Goal: Transaction & Acquisition: Download file/media

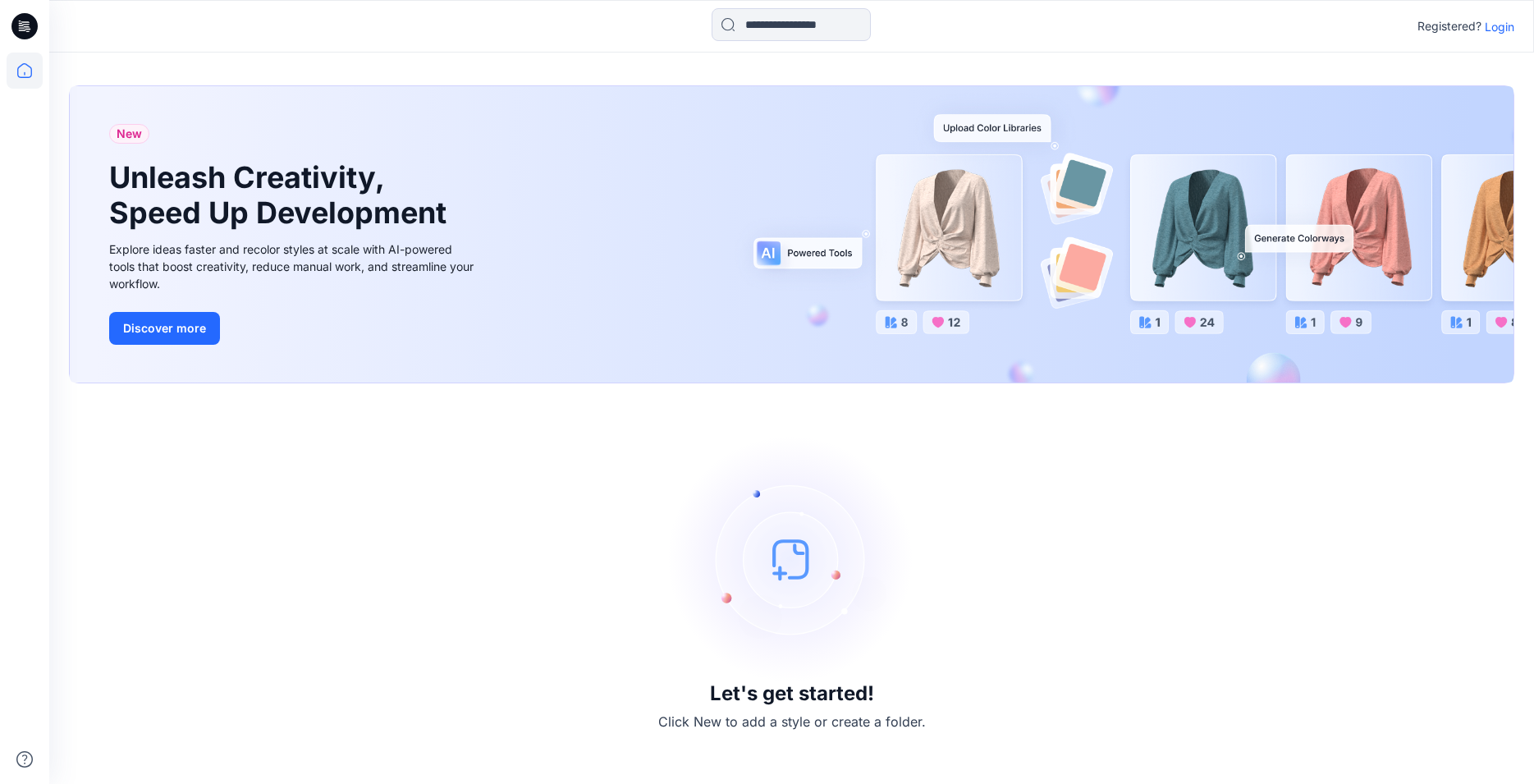
click at [1506, 26] on p "Login" at bounding box center [1499, 27] width 29 height 18
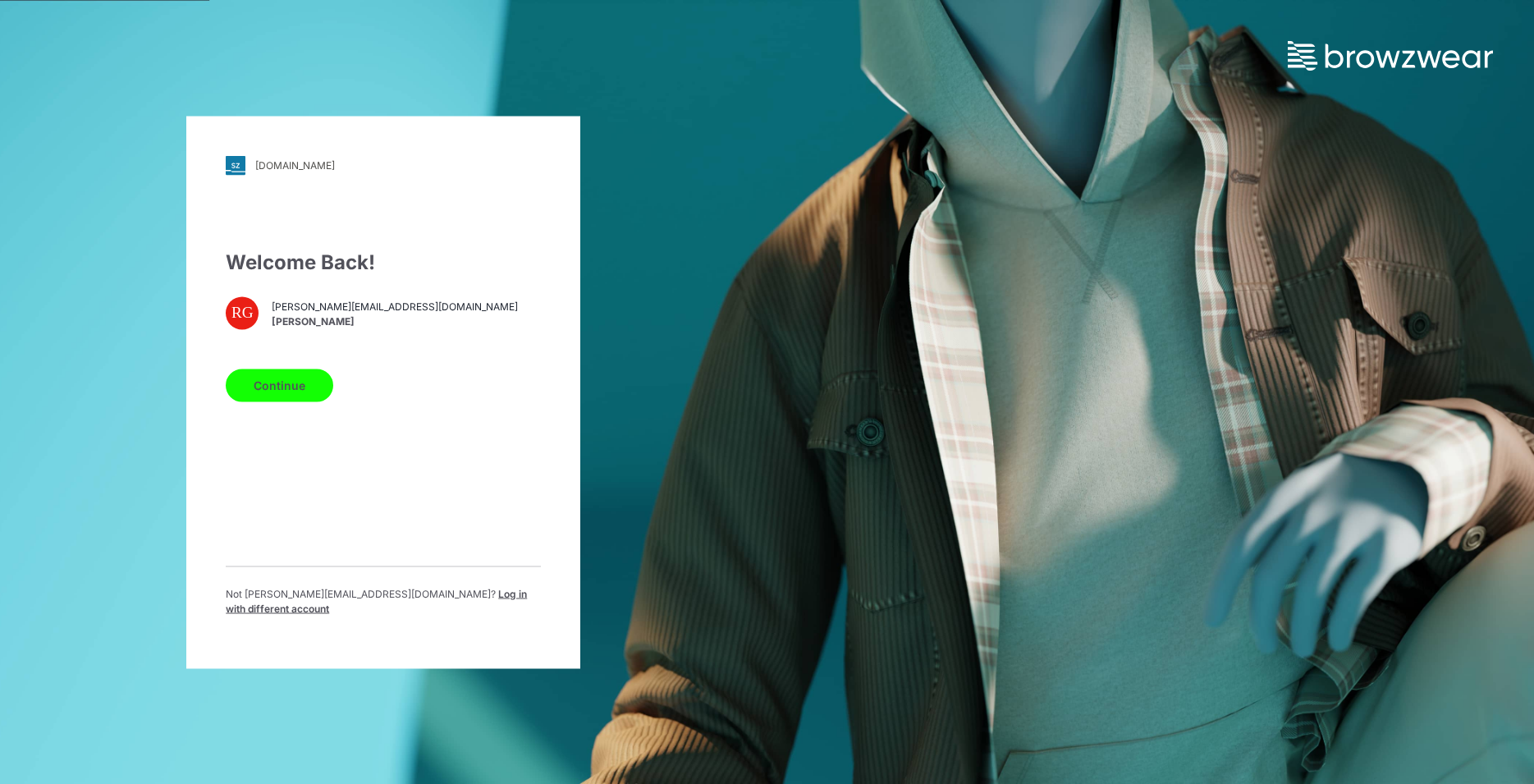
click at [284, 394] on button "Continue" at bounding box center [279, 384] width 108 height 33
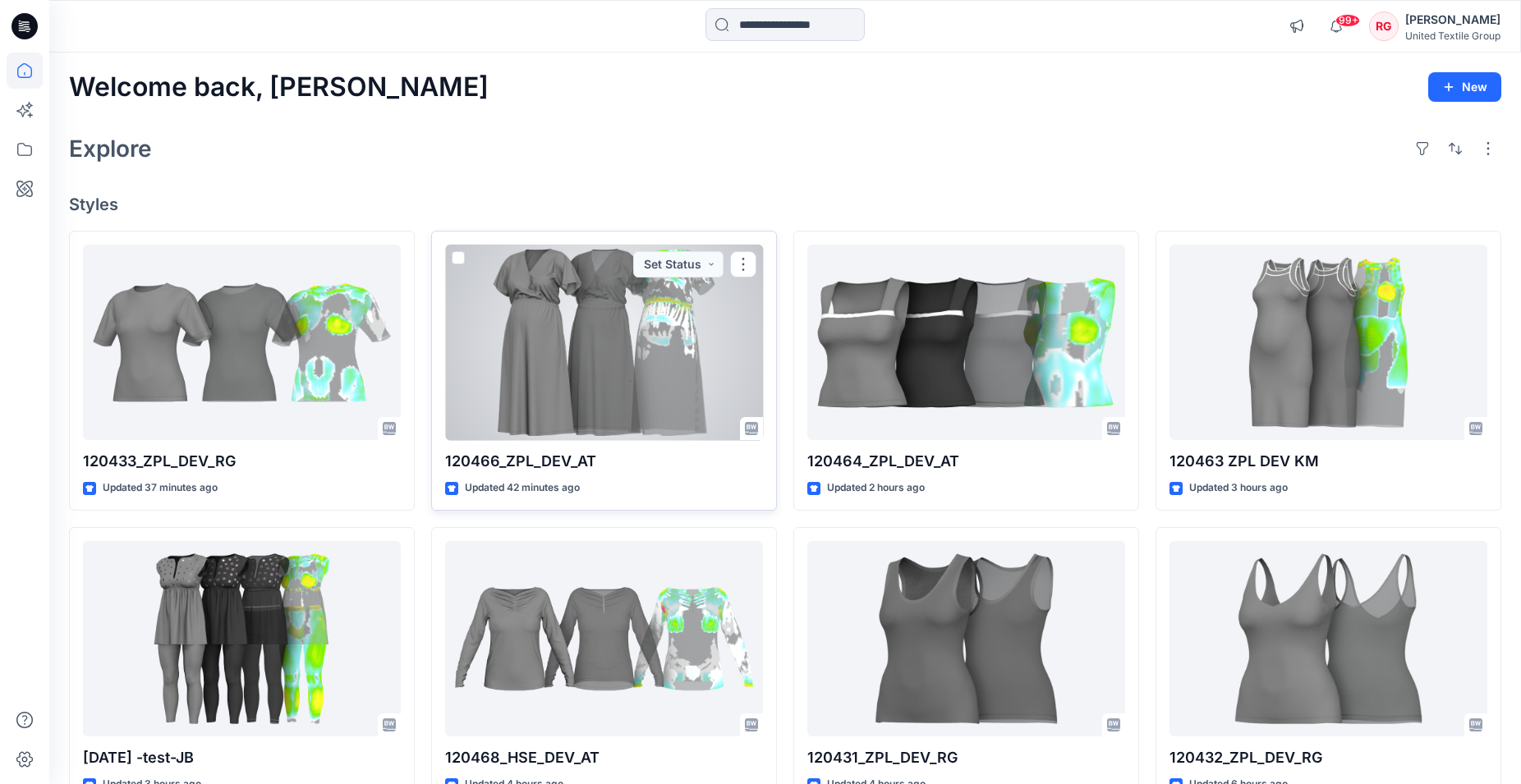
click at [587, 338] on div at bounding box center [604, 342] width 317 height 196
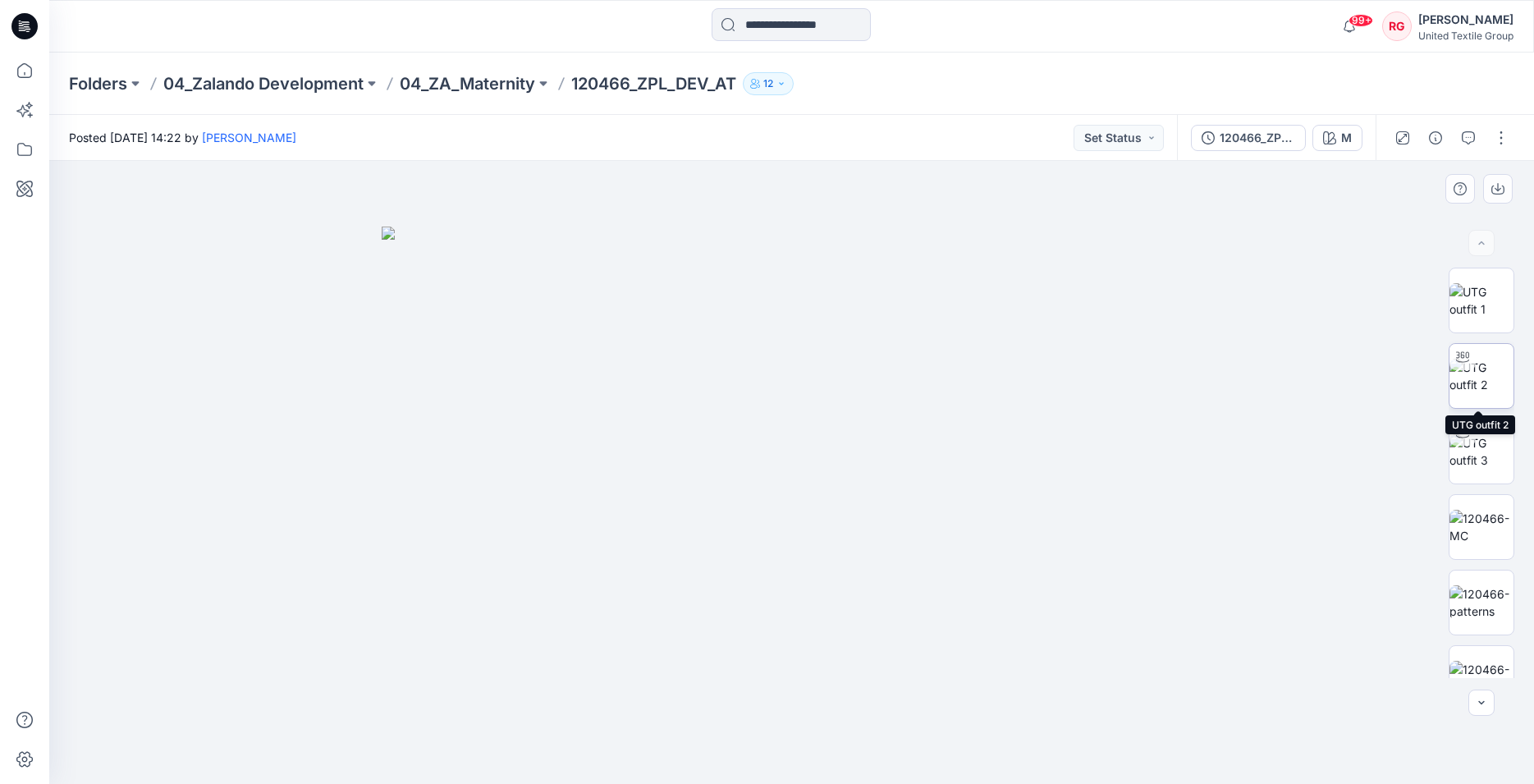
click at [1487, 377] on img at bounding box center [1481, 376] width 64 height 34
drag, startPoint x: 813, startPoint y: 291, endPoint x: 813, endPoint y: 453, distance: 162.0
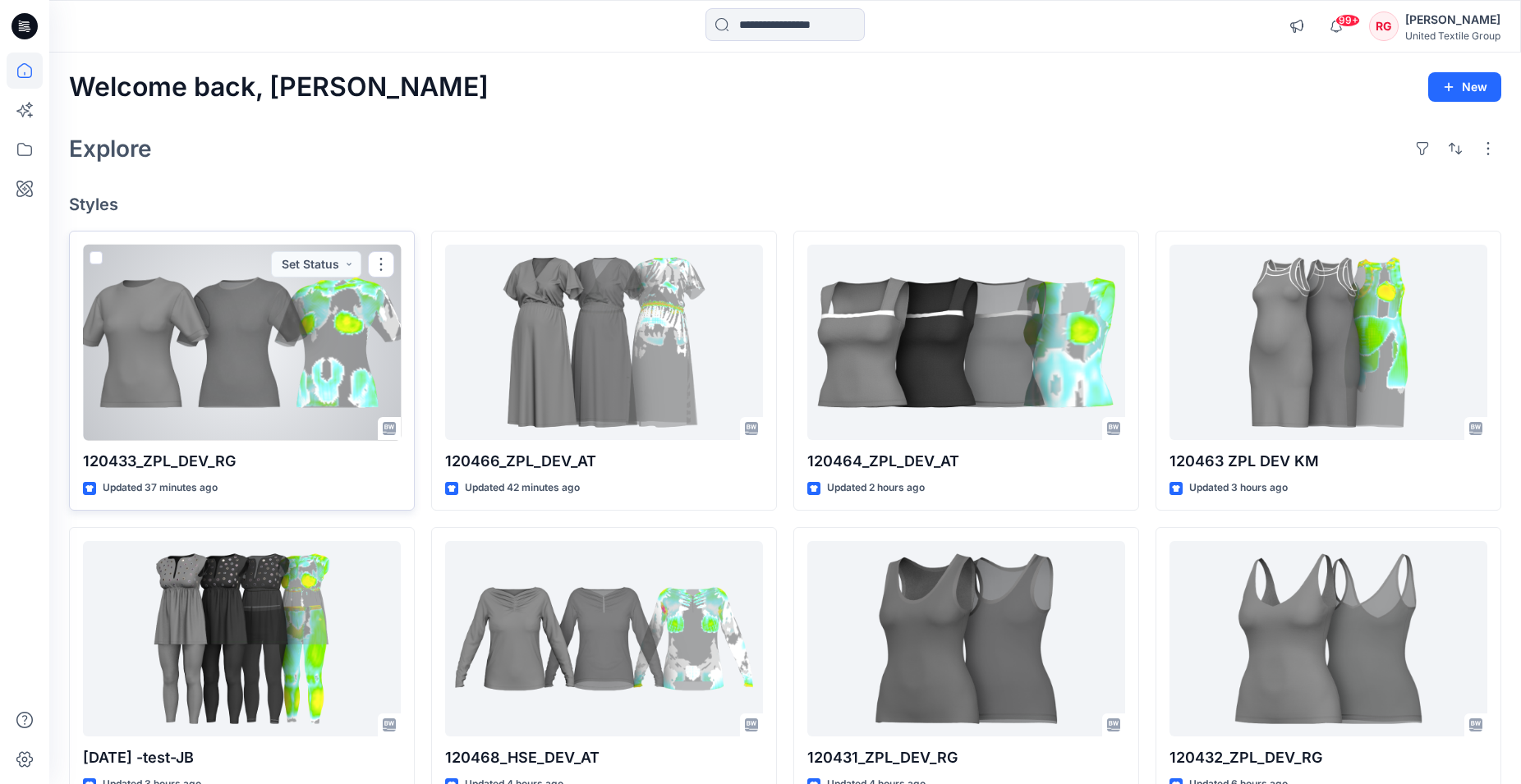
click at [276, 343] on div at bounding box center [241, 342] width 317 height 196
click at [241, 346] on div at bounding box center [241, 342] width 317 height 196
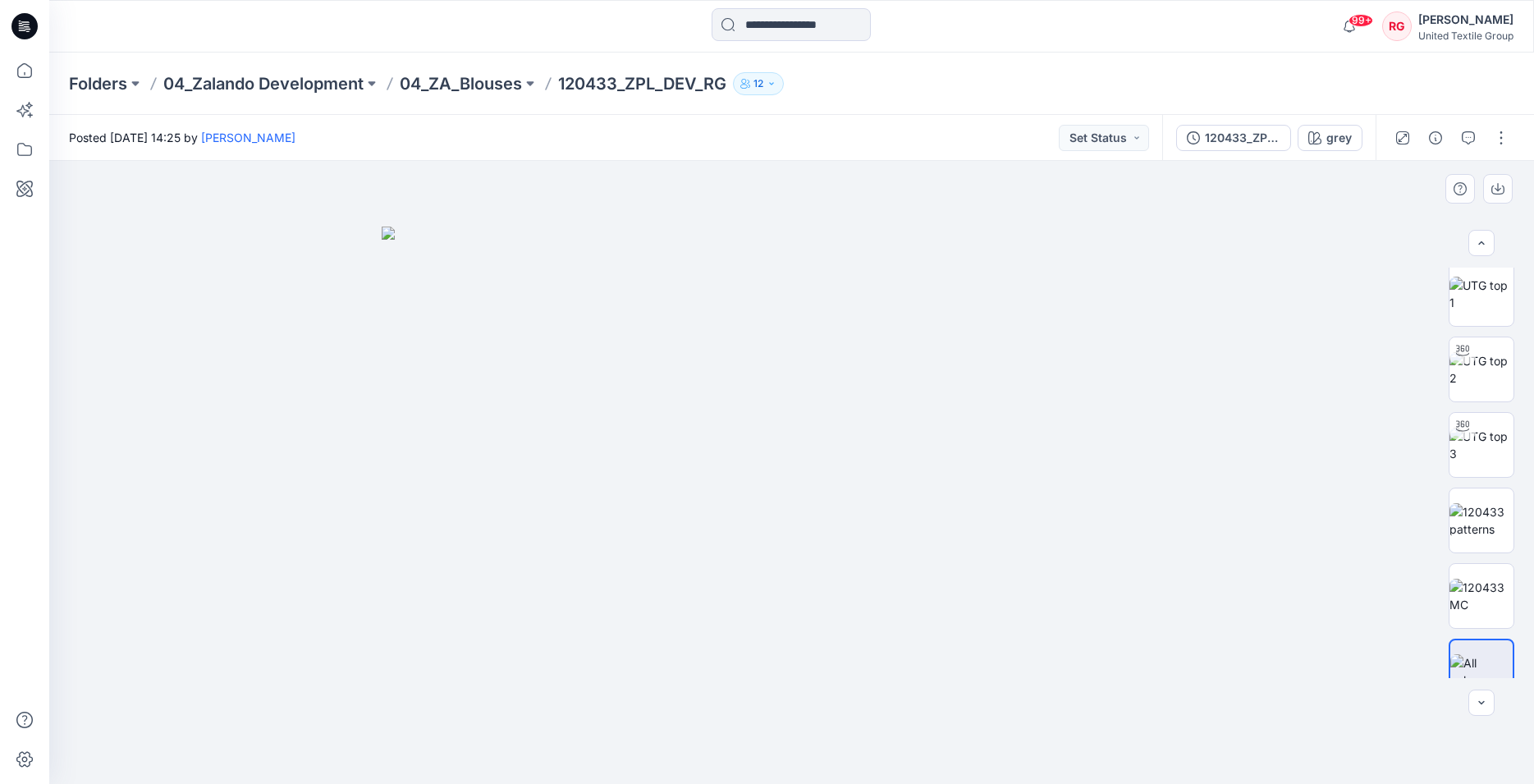
scroll to position [9, 0]
click at [1506, 139] on button "button" at bounding box center [1501, 137] width 26 height 26
click at [1400, 225] on p "Edit" at bounding box center [1396, 222] width 21 height 18
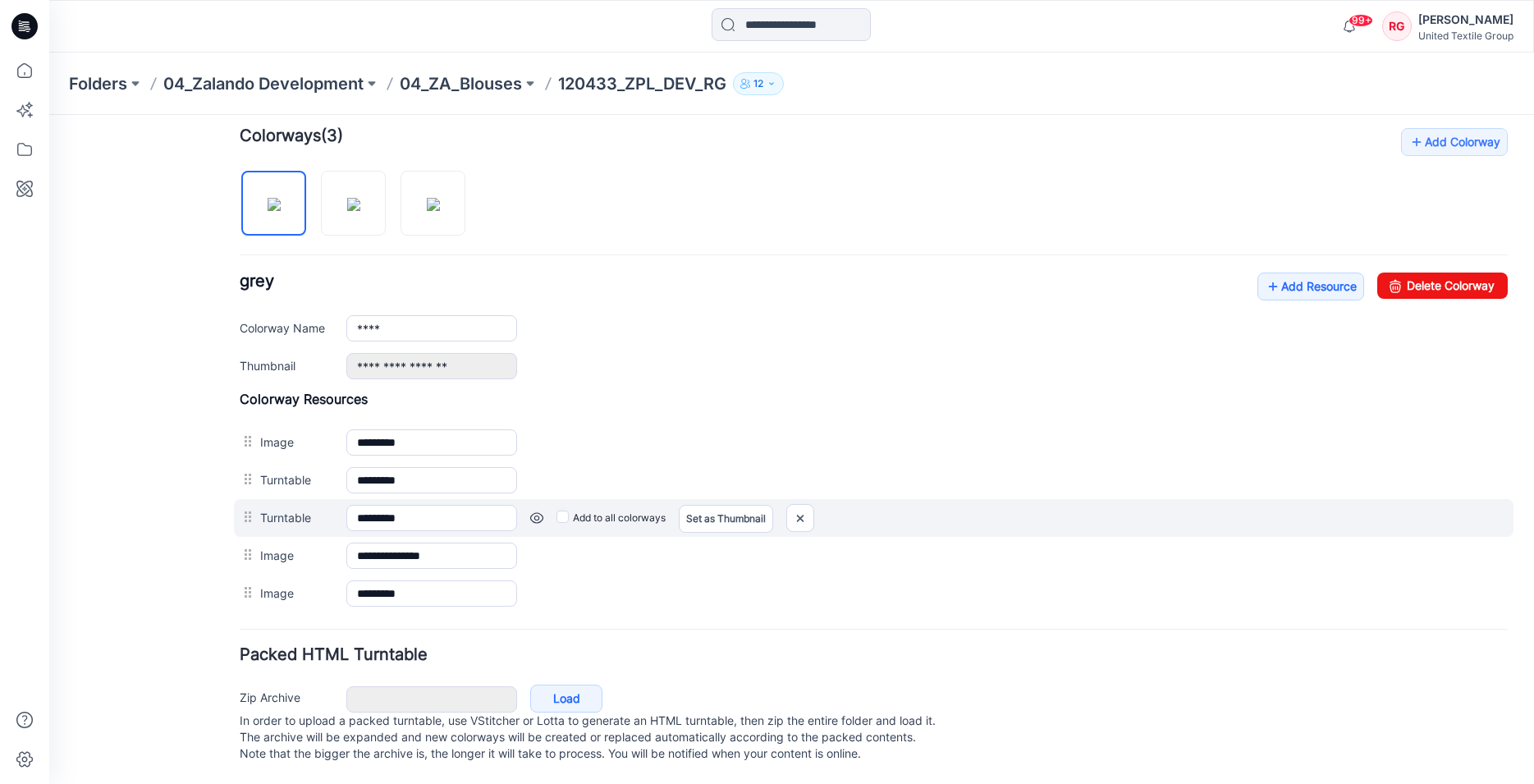
scroll to position [517, 0]
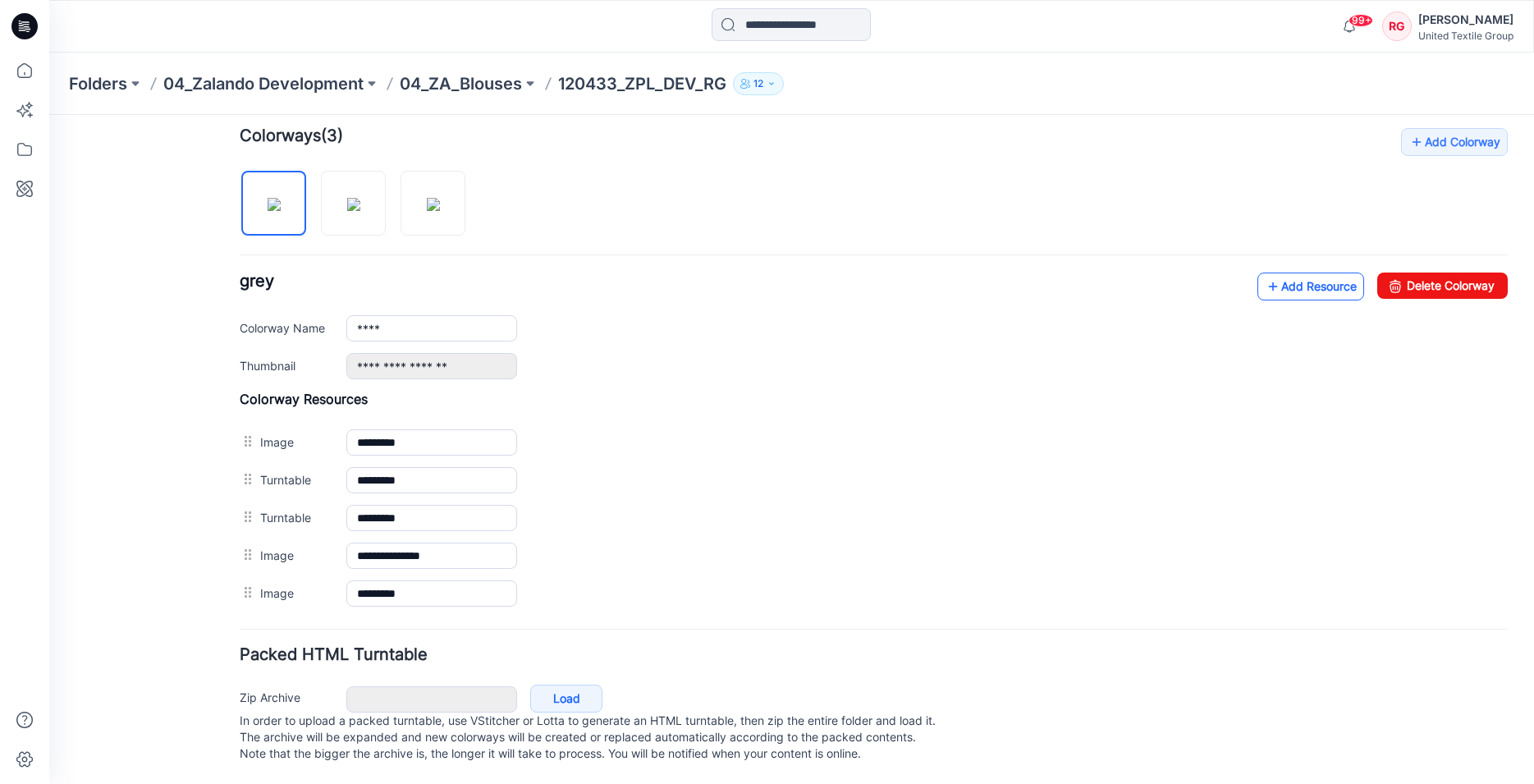
click at [1298, 276] on link "Add Resource" at bounding box center [1311, 286] width 107 height 28
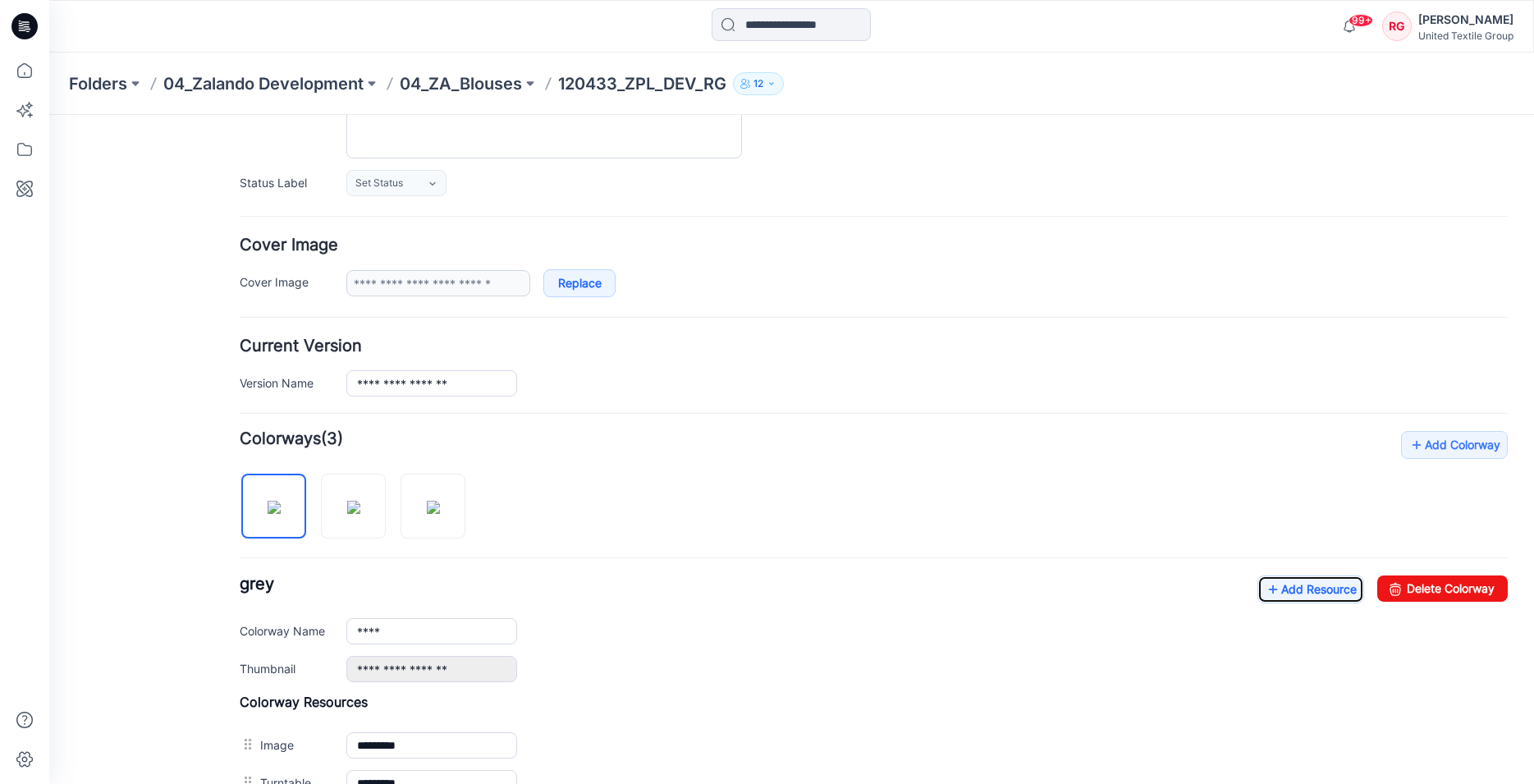
scroll to position [99, 0]
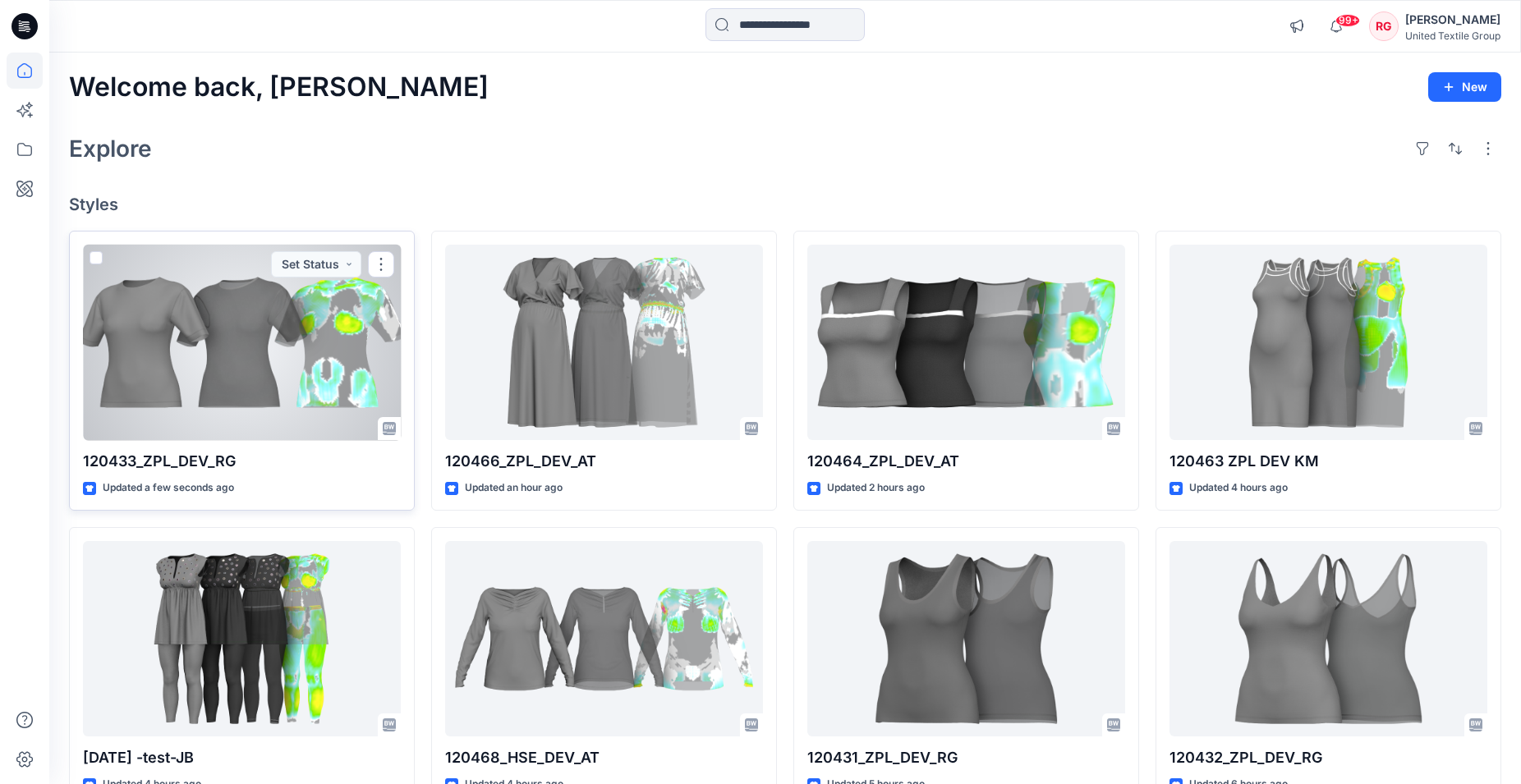
click at [252, 318] on div at bounding box center [241, 342] width 317 height 196
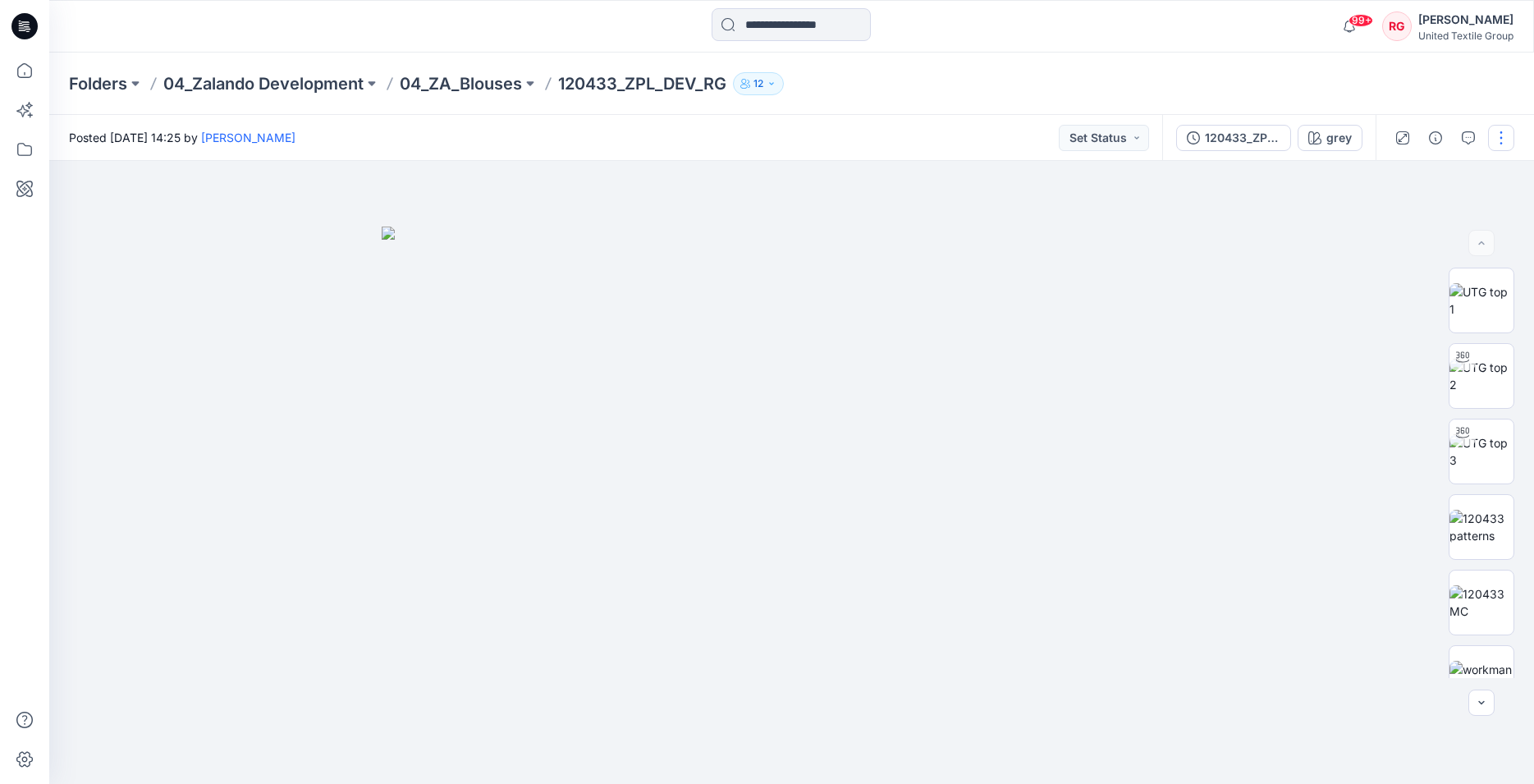
click at [1499, 146] on button "button" at bounding box center [1501, 137] width 26 height 26
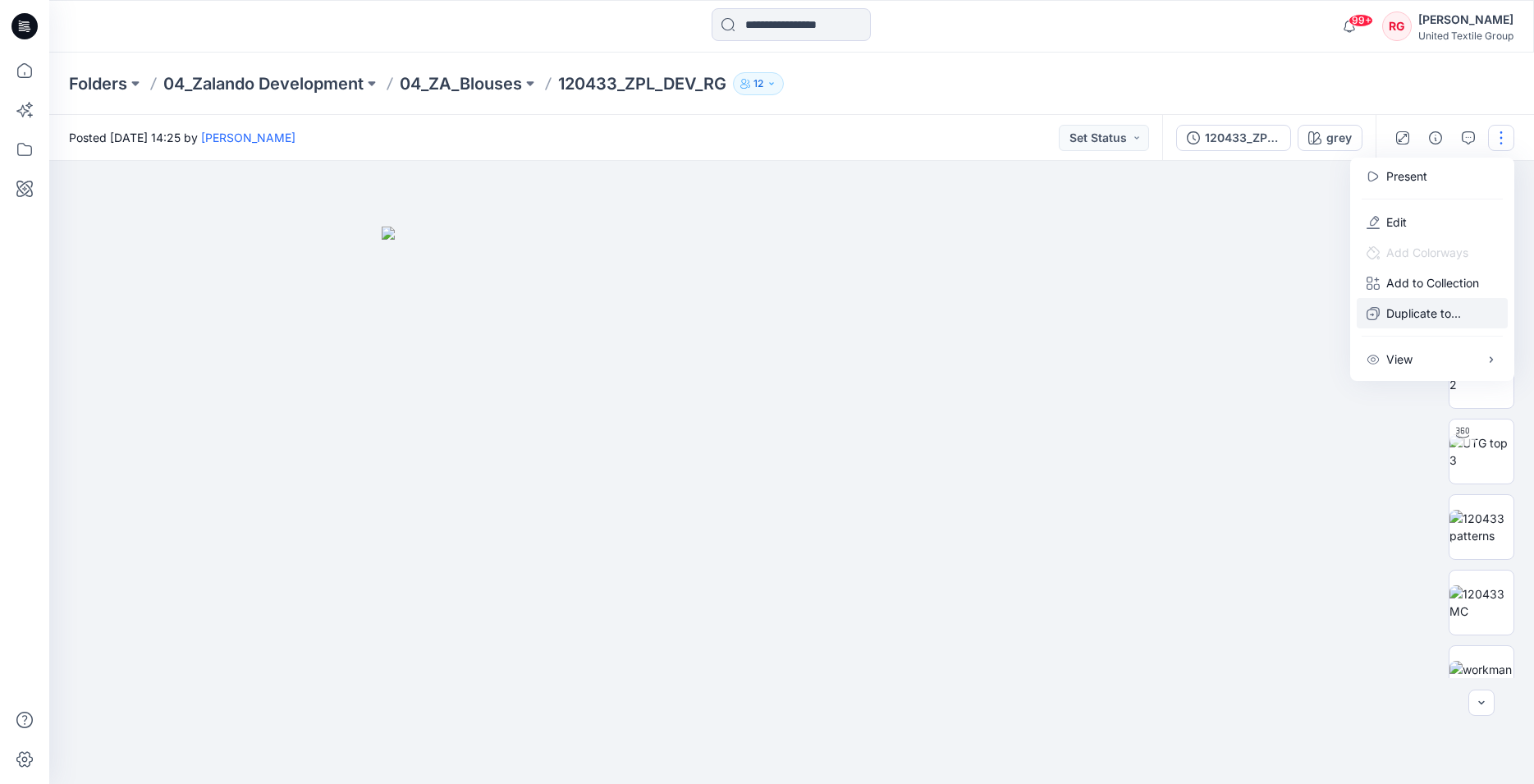
click at [1448, 309] on p "Duplicate to..." at bounding box center [1423, 313] width 74 height 18
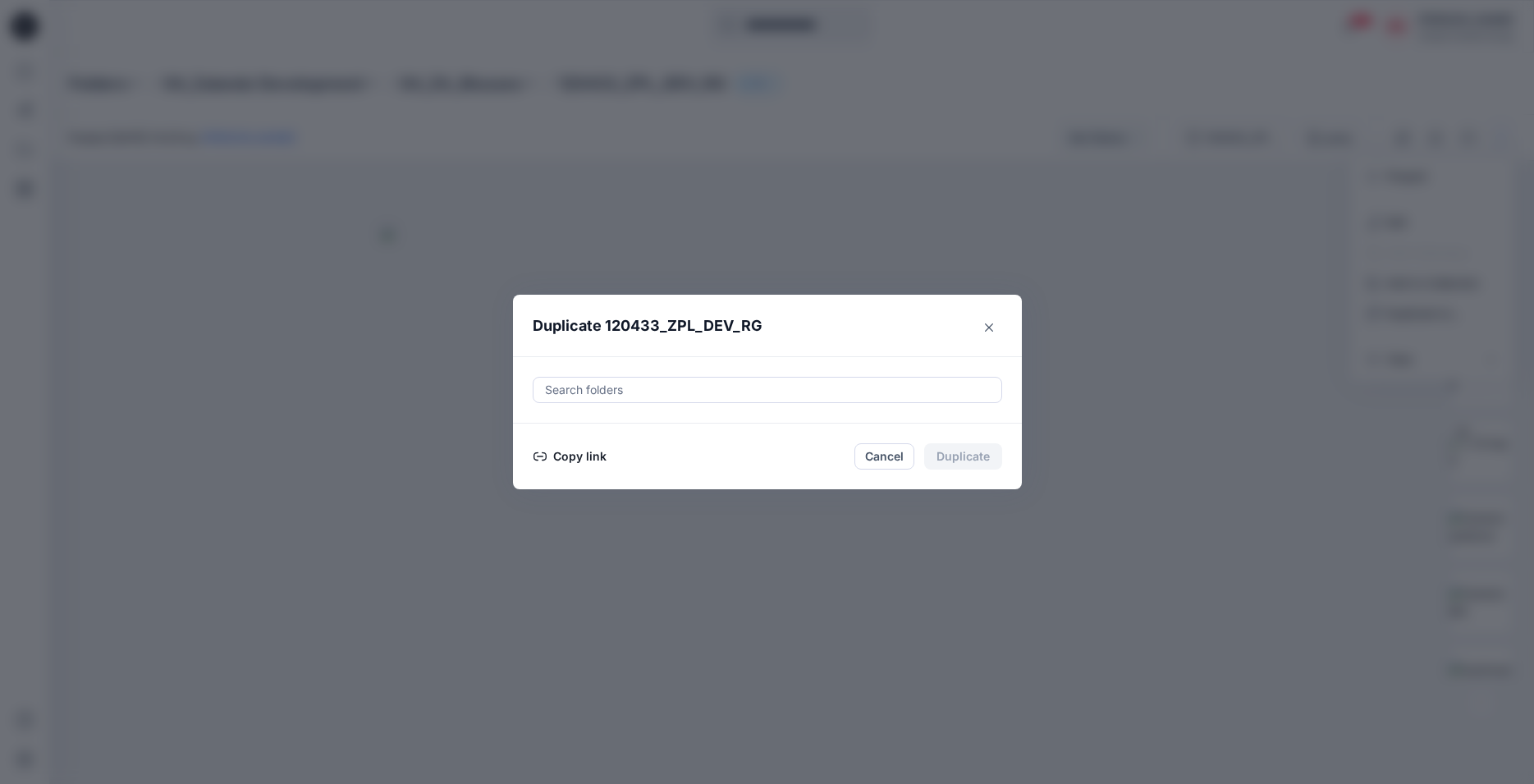
click at [580, 458] on button "Copy link" at bounding box center [570, 457] width 74 height 20
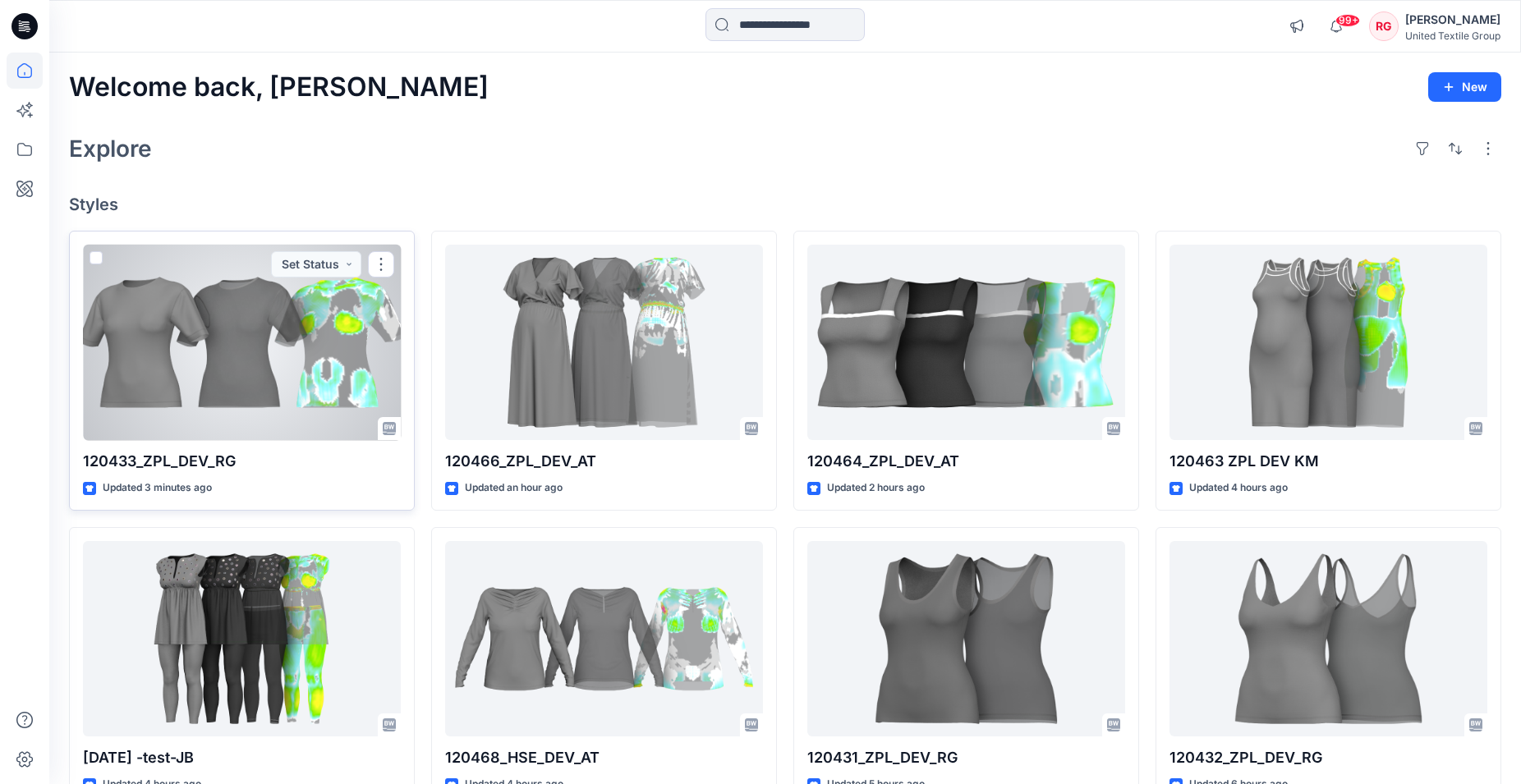
click at [268, 381] on div at bounding box center [241, 342] width 317 height 196
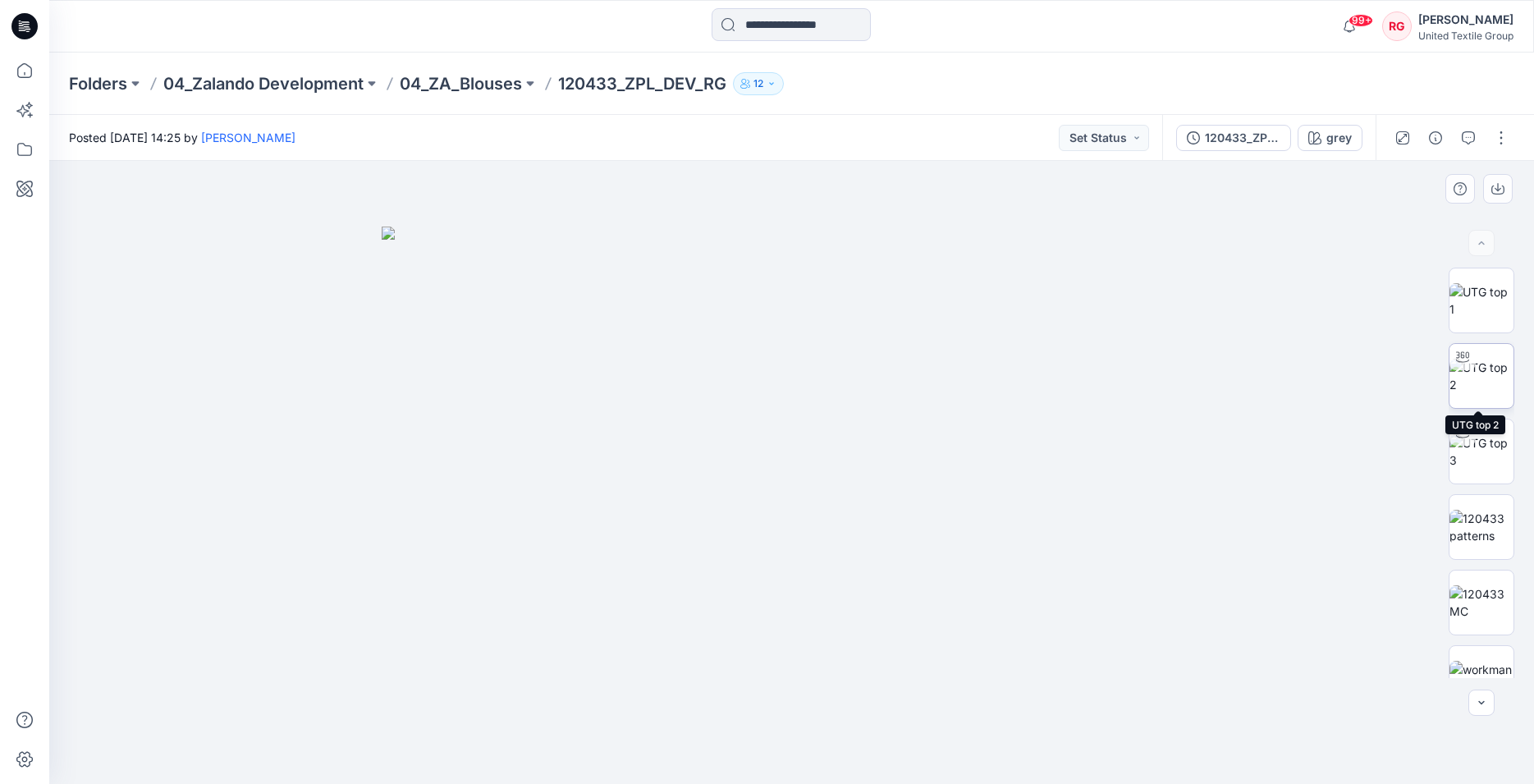
click at [1470, 382] on img at bounding box center [1481, 376] width 64 height 34
drag, startPoint x: 791, startPoint y: 760, endPoint x: 1061, endPoint y: 761, distance: 270.0
click at [1061, 761] on div at bounding box center [792, 473] width 1485 height 623
drag, startPoint x: 578, startPoint y: 741, endPoint x: 829, endPoint y: 756, distance: 251.4
click at [829, 756] on icon at bounding box center [794, 735] width 497 height 62
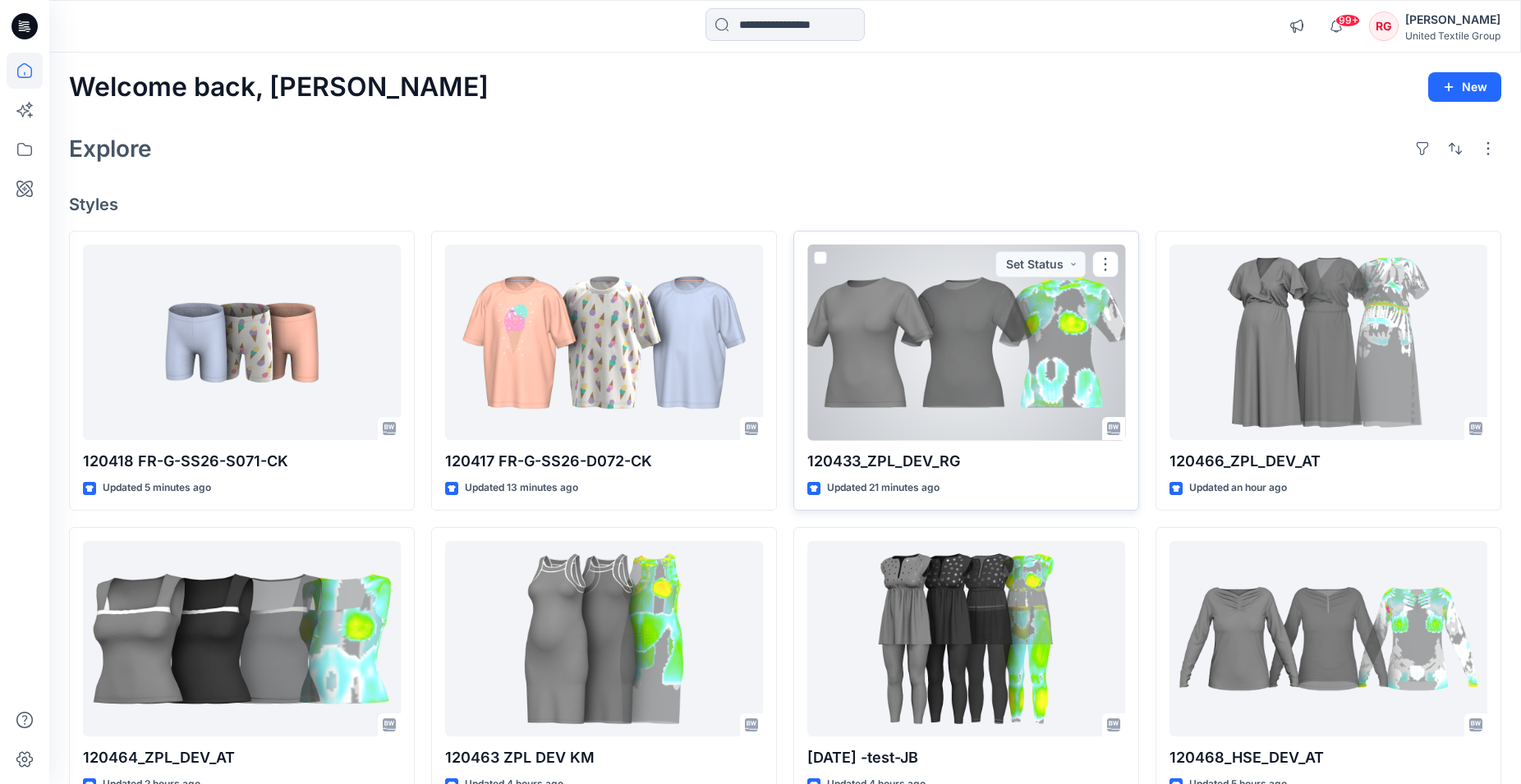
click at [942, 321] on div at bounding box center [966, 342] width 317 height 196
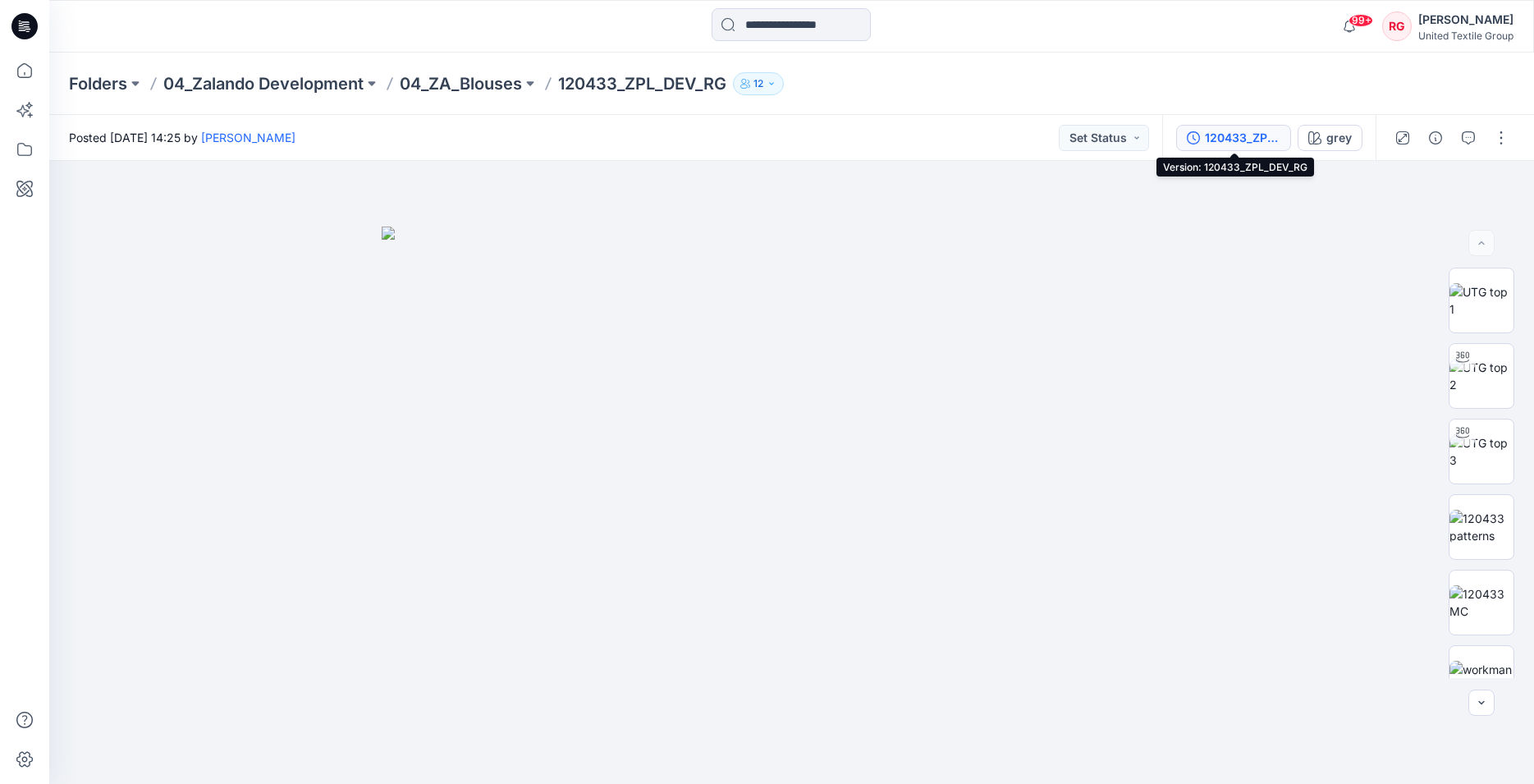
click at [1232, 139] on div "120433_ZPL_DEV_RG" at bounding box center [1243, 138] width 75 height 18
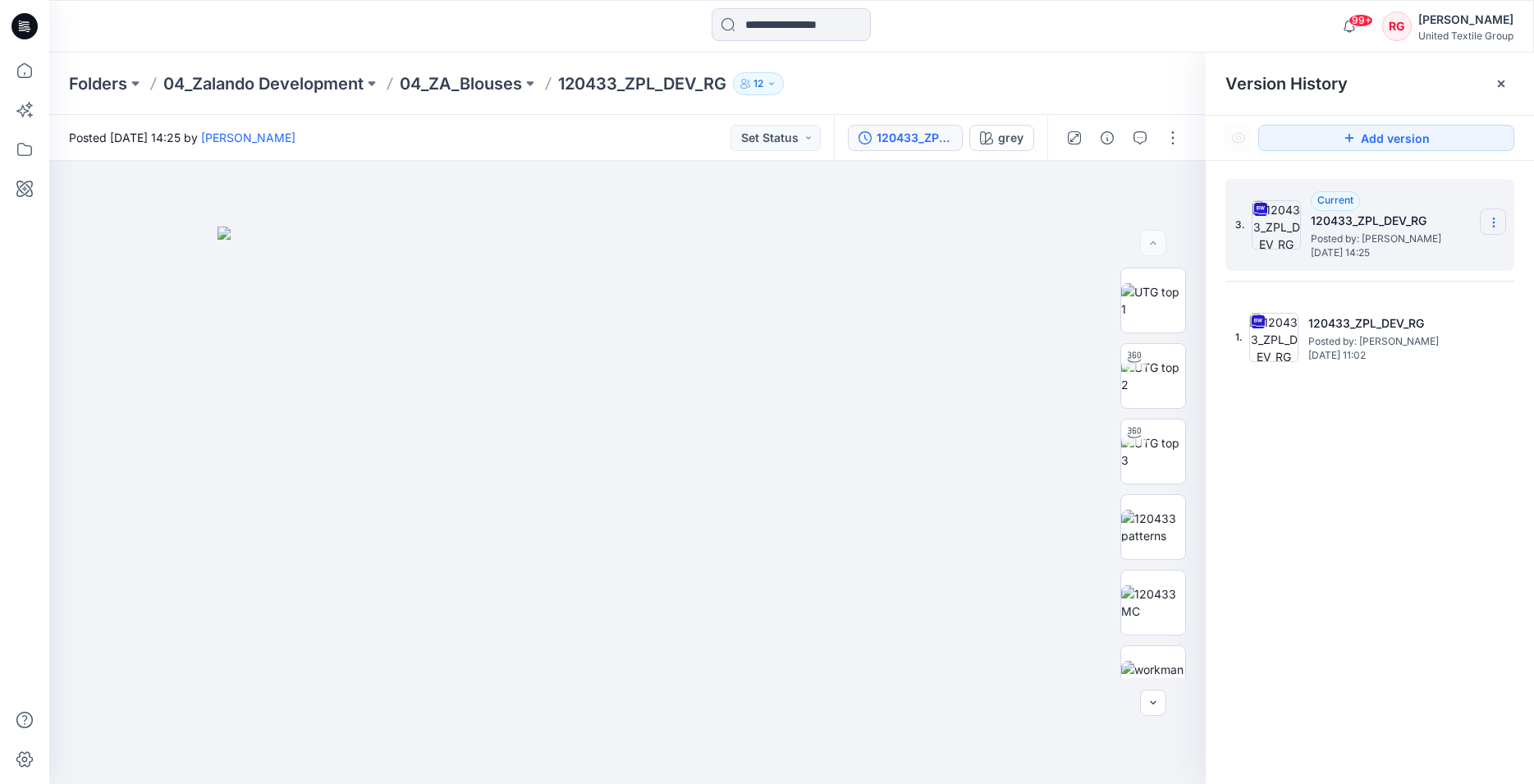
click at [1487, 220] on icon at bounding box center [1494, 223] width 13 height 13
click at [860, 254] on img at bounding box center [628, 505] width 821 height 558
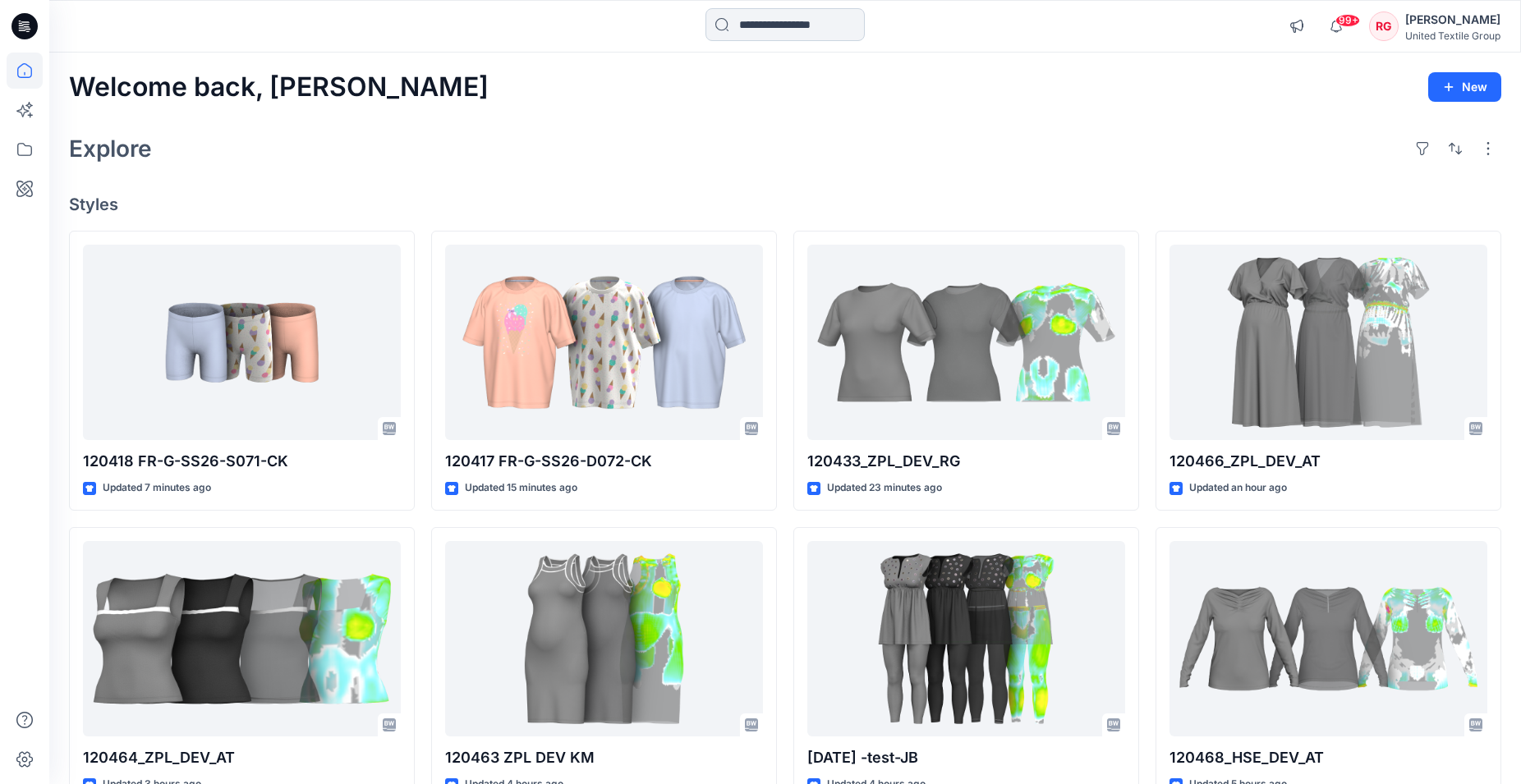
click at [750, 27] on input at bounding box center [784, 24] width 160 height 33
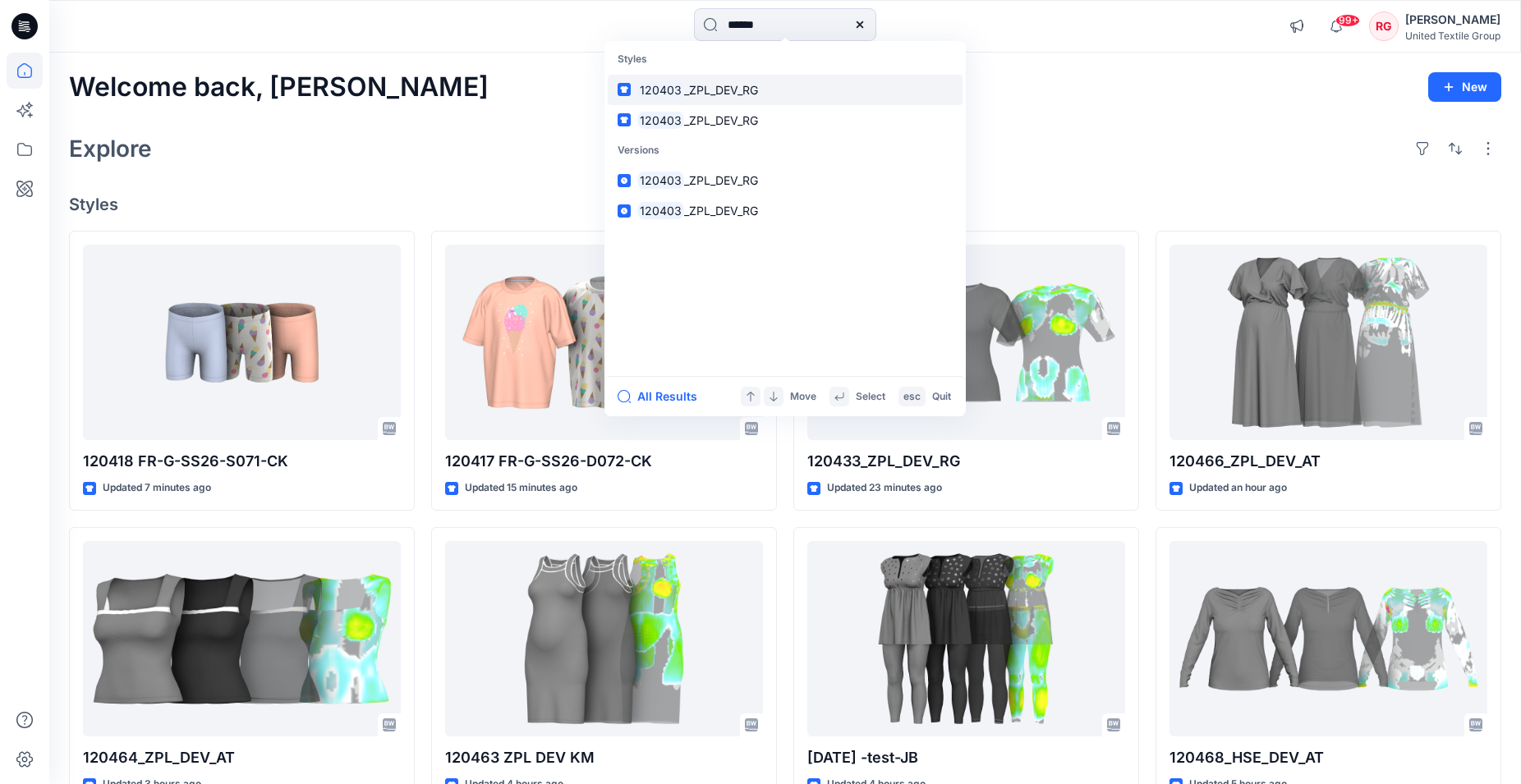
type input "******"
click at [728, 89] on span "_ZPL_DEV_RG" at bounding box center [721, 89] width 74 height 14
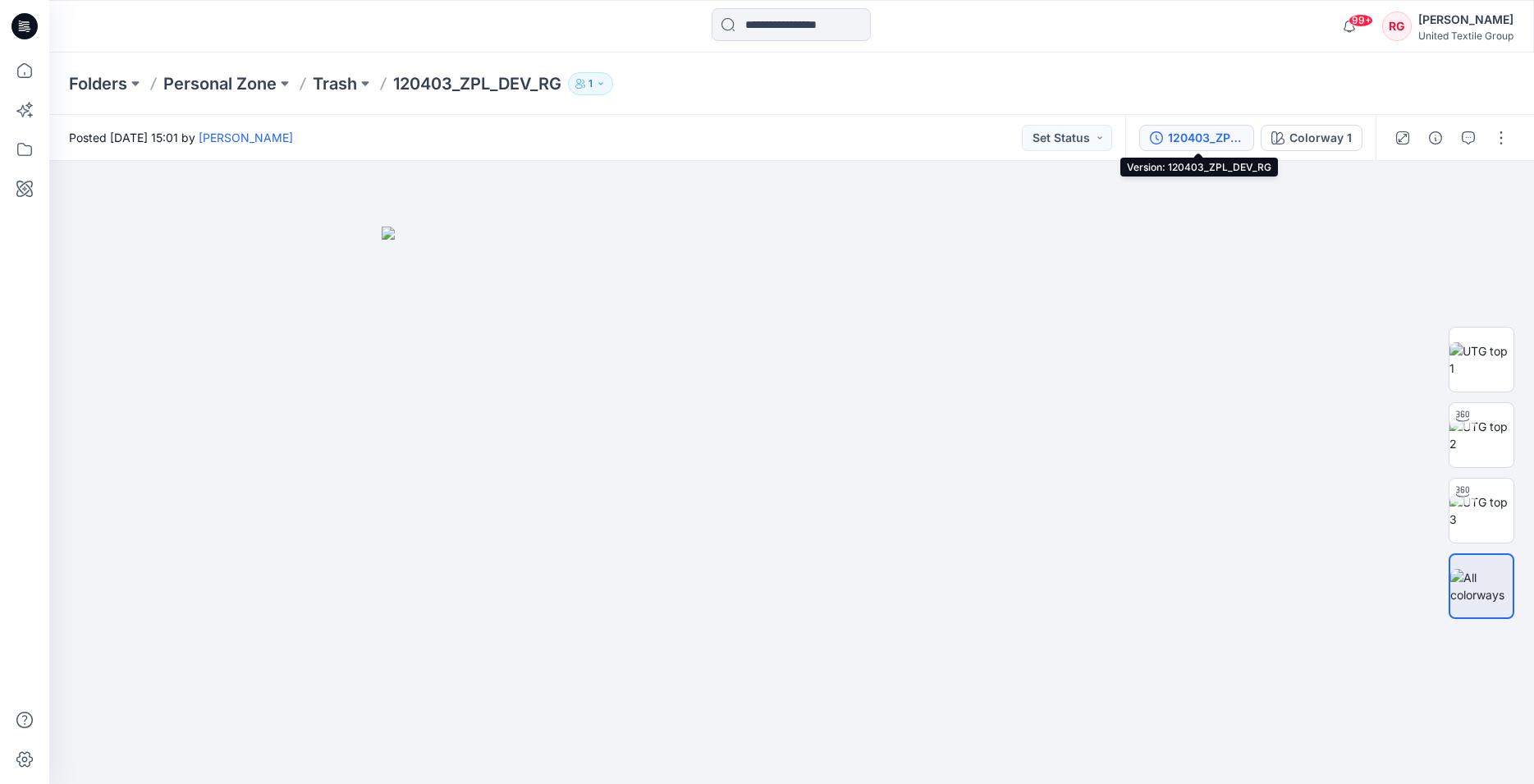
click at [1221, 140] on div "120403_ZPL_DEV_RG" at bounding box center [1206, 138] width 75 height 18
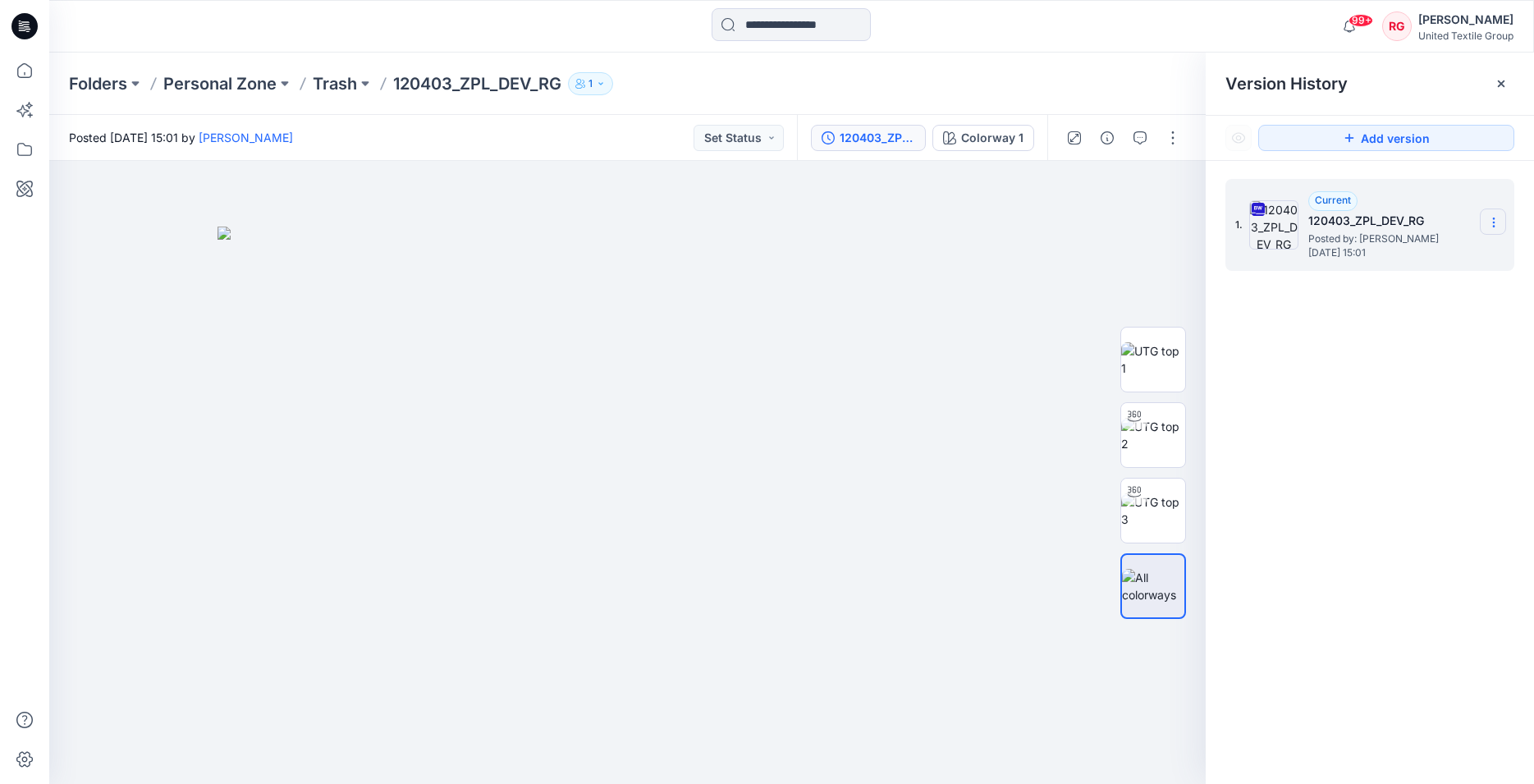
click at [1488, 220] on icon at bounding box center [1494, 223] width 13 height 13
click at [1432, 256] on span "Download Source BW File" at bounding box center [1410, 255] width 138 height 20
